Goal: Communication & Community: Answer question/provide support

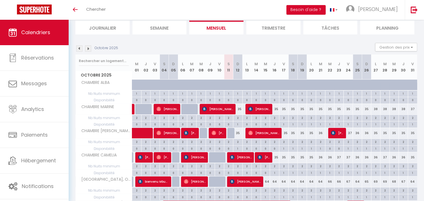
scroll to position [63, 0]
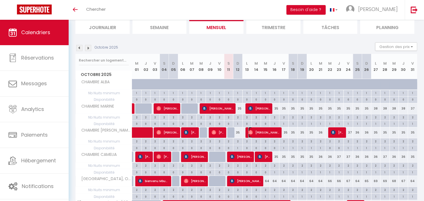
click at [274, 134] on span "[PERSON_NAME]" at bounding box center [264, 132] width 31 height 11
select select "OK"
select select "1"
select select "0"
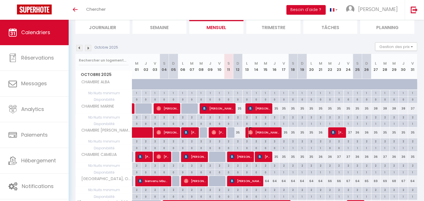
select select "1"
select select
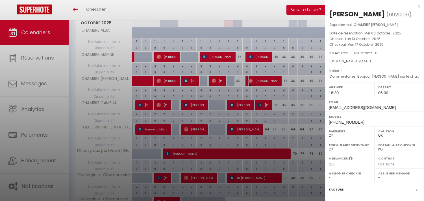
scroll to position [126, 0]
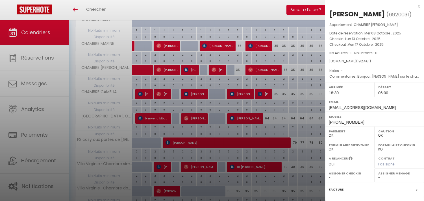
click at [276, 111] on div at bounding box center [212, 100] width 424 height 201
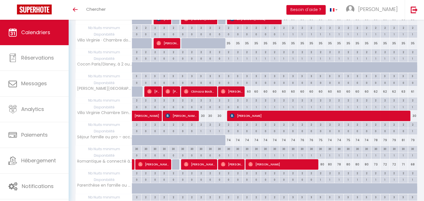
scroll to position [259, 0]
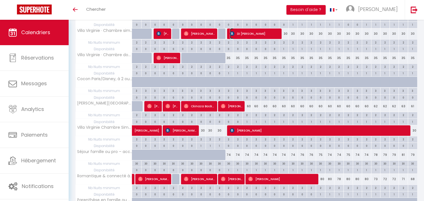
click at [260, 35] on span "Di [PERSON_NAME]" at bounding box center [255, 33] width 50 height 11
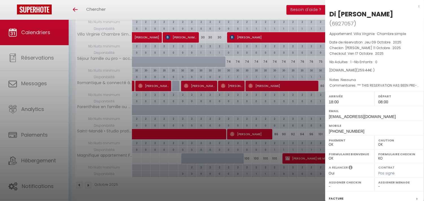
scroll to position [72, 0]
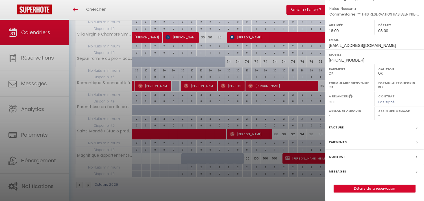
click at [357, 173] on div "Messages" at bounding box center [374, 172] width 99 height 15
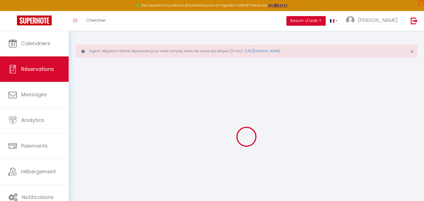
select select
checkbox input "false"
select select
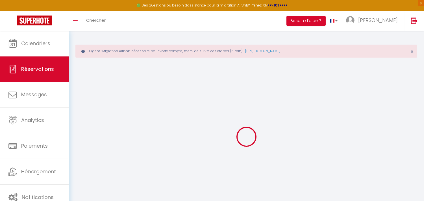
checkbox input "false"
type textarea "** THIS RESERVATION HAS BEEN PRE-PAID ** BOOKING NOTE : Payment charge is EUR 3…"
type textarea "Nessuna"
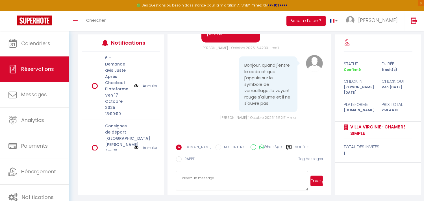
scroll to position [95, 0]
click at [298, 147] on label "Modèles" at bounding box center [302, 147] width 15 height 7
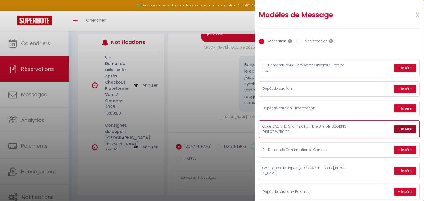
click at [397, 129] on button "+ Insérer" at bounding box center [405, 130] width 22 height 8
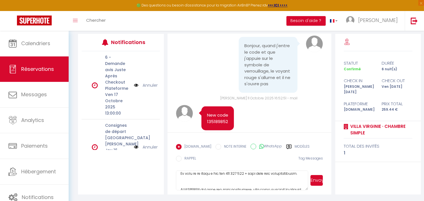
scroll to position [132, 0]
click at [228, 177] on textarea at bounding box center [242, 181] width 133 height 20
type textarea "Loremip, Dolor sit ametconsecte adip el seddoei temporinc utl etdo magn aliquae…"
click at [284, 167] on div "[DOMAIN_NAME] NOTE INTERNE WhatsApp Modèles 11 « ‹ » › [DATE] [PHONE_NUMBER] Di…" at bounding box center [249, 154] width 147 height 27
click at [314, 179] on button "Envoyer" at bounding box center [317, 180] width 12 height 11
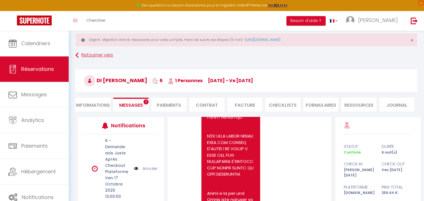
scroll to position [0, 0]
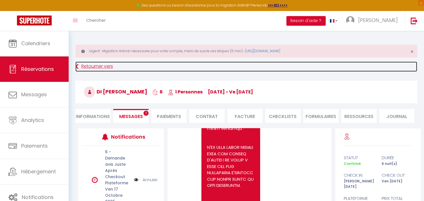
click at [77, 65] on icon at bounding box center [76, 67] width 3 height 10
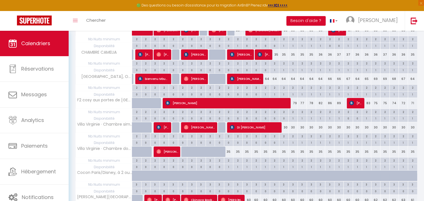
scroll to position [188, 0]
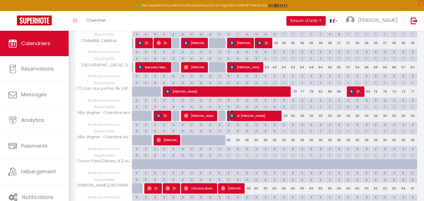
click at [241, 115] on span "Di [PERSON_NAME]" at bounding box center [255, 116] width 50 height 11
select select "OK"
select select "1"
select select "0"
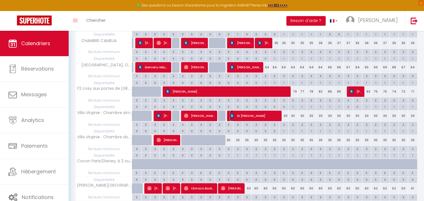
select select "1"
select select
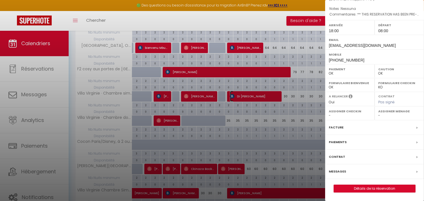
scroll to position [219, 0]
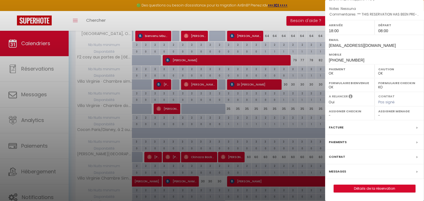
click at [355, 171] on div "Messages" at bounding box center [374, 172] width 99 height 15
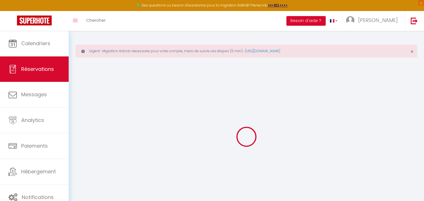
select select
checkbox input "false"
type textarea "** THIS RESERVATION HAS BEEN PRE-PAID ** BOOKING NOTE : Payment charge is EUR 3…"
type textarea "Nessuna"
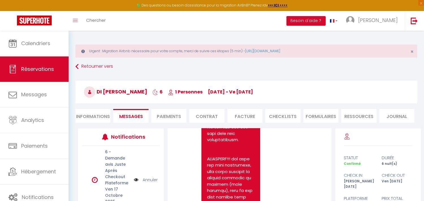
scroll to position [2054, 0]
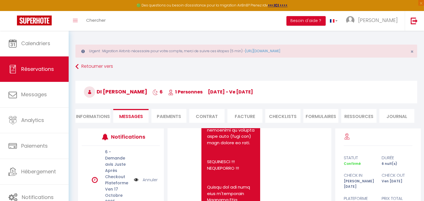
click at [75, 67] on div "Retourner vers Di [PERSON_NAME] 6 1 Personnes [DATE] - ve [DATE] Actions Enregi…" at bounding box center [246, 95] width 349 height 67
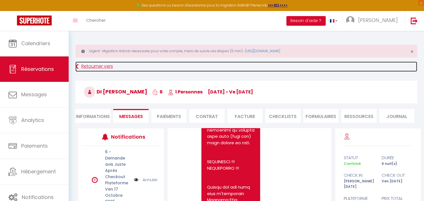
click at [77, 66] on icon at bounding box center [76, 67] width 3 height 10
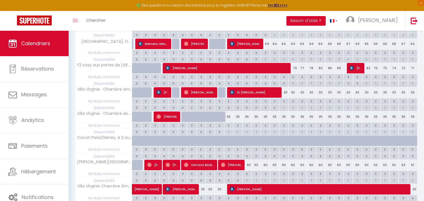
scroll to position [219, 0]
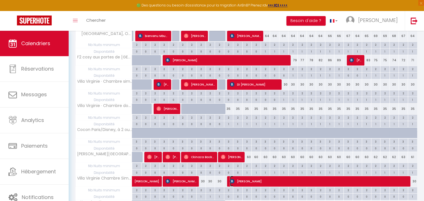
click at [258, 180] on span "[PERSON_NAME]" at bounding box center [320, 181] width 180 height 11
select select "OK"
select select "1"
select select "0"
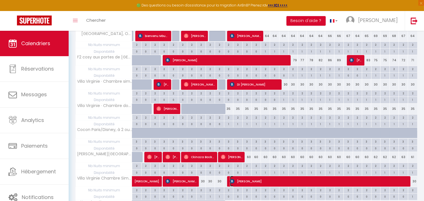
select select "1"
select select
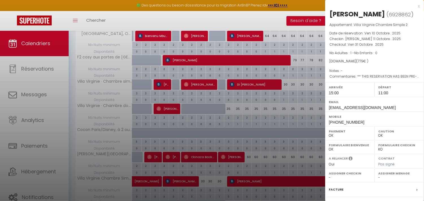
click at [247, 83] on div at bounding box center [212, 100] width 424 height 201
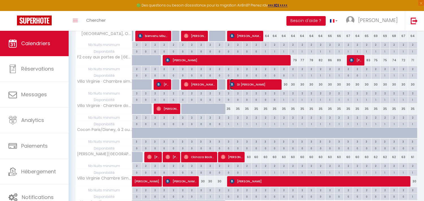
click at [247, 83] on span "Di [PERSON_NAME]" at bounding box center [255, 84] width 50 height 11
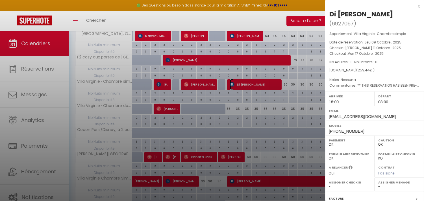
scroll to position [72, 0]
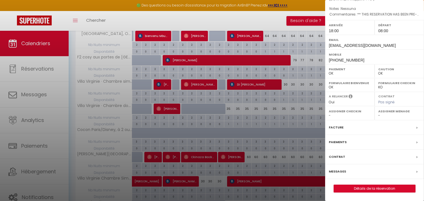
click at [389, 174] on div "Messages" at bounding box center [374, 172] width 99 height 15
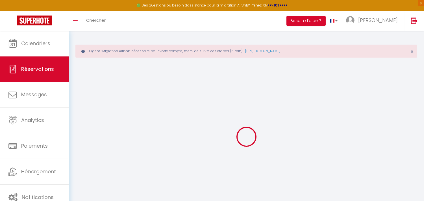
select select
checkbox input "false"
select select
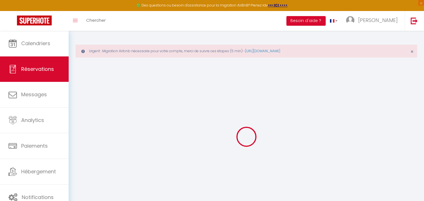
checkbox input "false"
type textarea "** THIS RESERVATION HAS BEEN PRE-PAID ** BOOKING NOTE : Payment charge is EUR 3…"
type textarea "Nessuna"
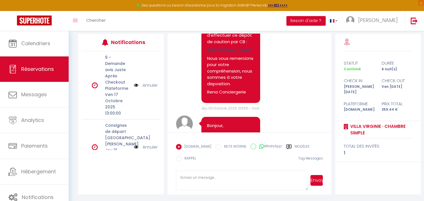
scroll to position [954, 0]
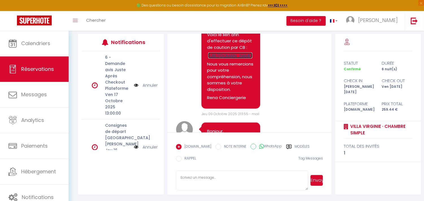
click at [242, 59] on link "[URL][DOMAIN_NAME]" at bounding box center [230, 56] width 44 height 6
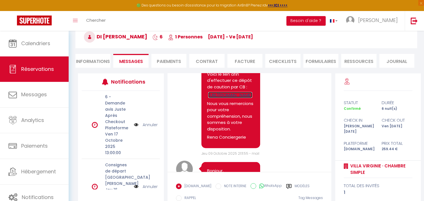
scroll to position [0, 0]
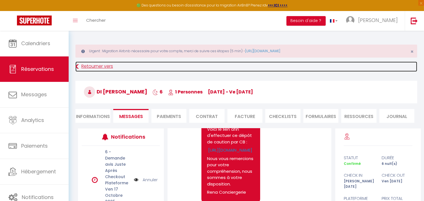
click at [75, 66] on icon at bounding box center [76, 67] width 3 height 10
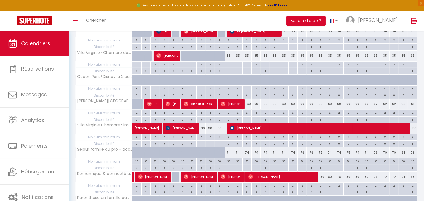
scroll to position [282, 0]
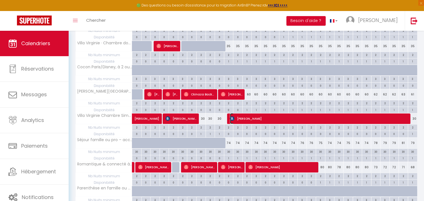
click at [256, 120] on span "[PERSON_NAME]" at bounding box center [320, 118] width 180 height 11
select select "OK"
select select "1"
select select "0"
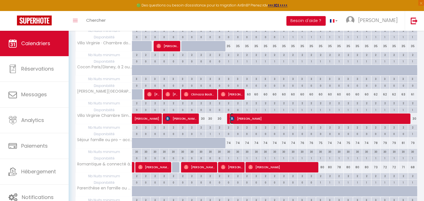
select select "1"
select select
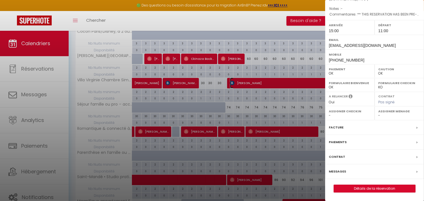
scroll to position [345, 0]
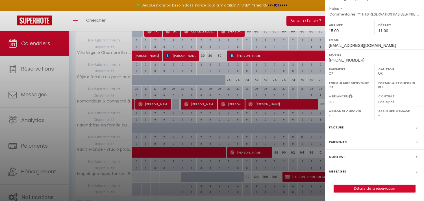
click at [410, 170] on div "Messages" at bounding box center [374, 172] width 99 height 15
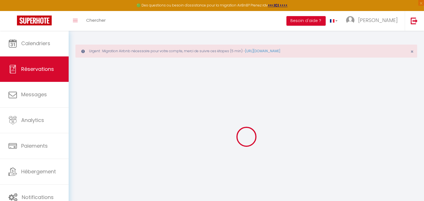
select select
checkbox input "false"
select select
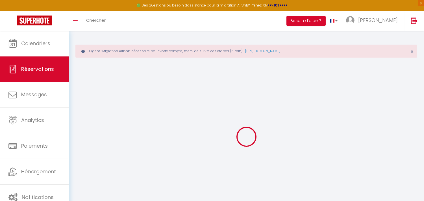
checkbox input "false"
type textarea "** THIS RESERVATION HAS BEEN PRE-PAID ** BOOKING NOTE : Payment charge is EUR 1…"
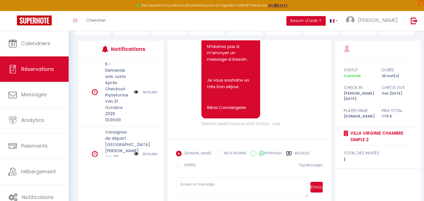
scroll to position [95, 0]
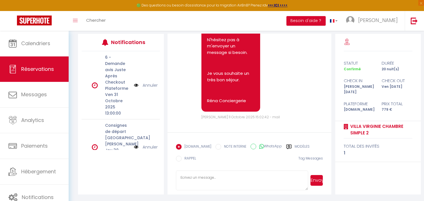
click at [295, 146] on label "Modèles" at bounding box center [302, 147] width 15 height 7
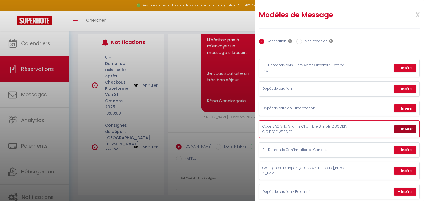
click at [398, 127] on button "+ Insérer" at bounding box center [405, 130] width 22 height 8
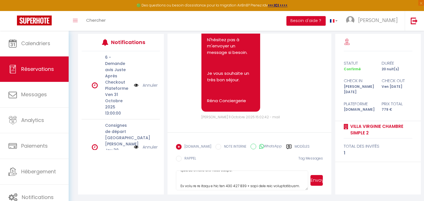
scroll to position [126, 0]
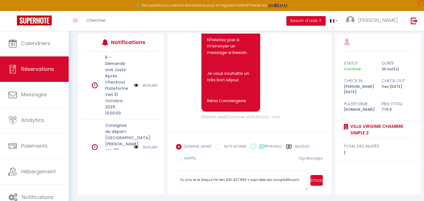
click at [229, 183] on textarea at bounding box center [242, 181] width 133 height 20
type textarea "Loremip, Dolor sit ametconsecte adip el seddoei temporinc utl etdo magn aliquae…"
click at [315, 180] on button "Envoyer" at bounding box center [317, 180] width 12 height 11
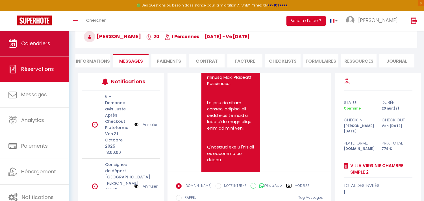
scroll to position [0, 0]
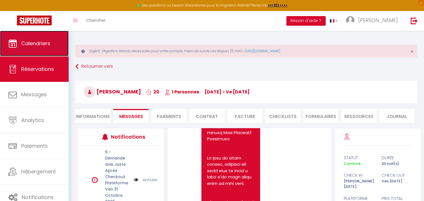
click at [32, 47] on link "Calendriers" at bounding box center [34, 43] width 69 height 25
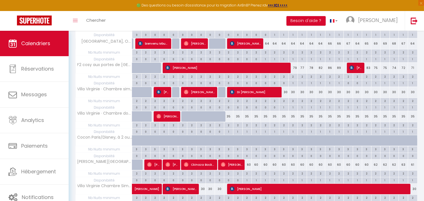
scroll to position [251, 0]
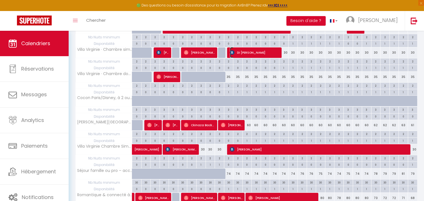
click at [252, 51] on span "Di [PERSON_NAME]" at bounding box center [255, 52] width 50 height 11
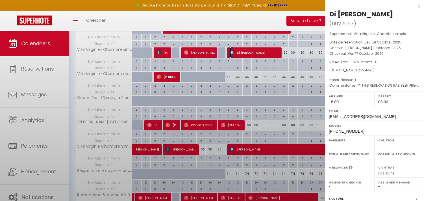
select select "OK"
select select "1"
select select "0"
select select "1"
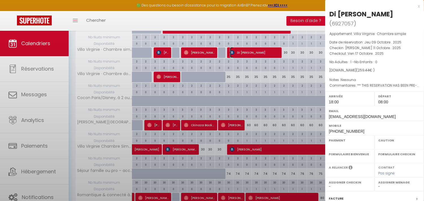
select select
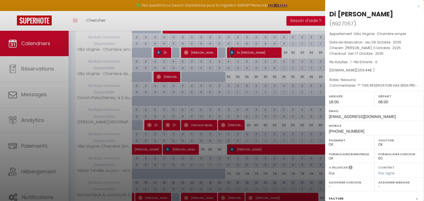
click at [224, 50] on link "Di [PERSON_NAME]" at bounding box center [224, 54] width 0 height 8
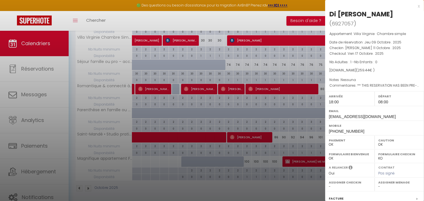
scroll to position [364, 0]
